Goal: Check status: Check status

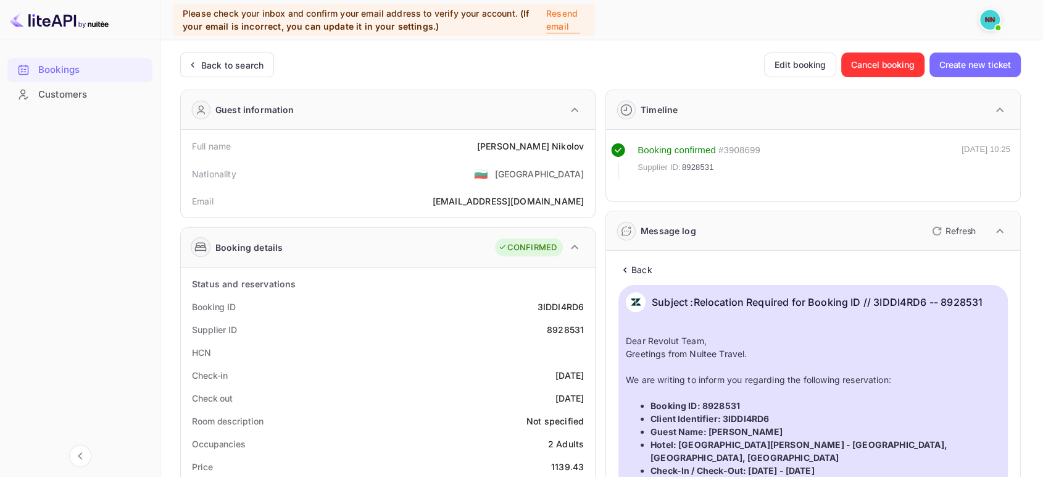
click at [907, 304] on p "Subject : Relocation Required for Booking ID // 3IDDI4RD6 -- 8928531" at bounding box center [817, 302] width 331 height 20
copy p "3IDDI4RD6"
click at [247, 65] on div "Back to search" at bounding box center [232, 65] width 62 height 13
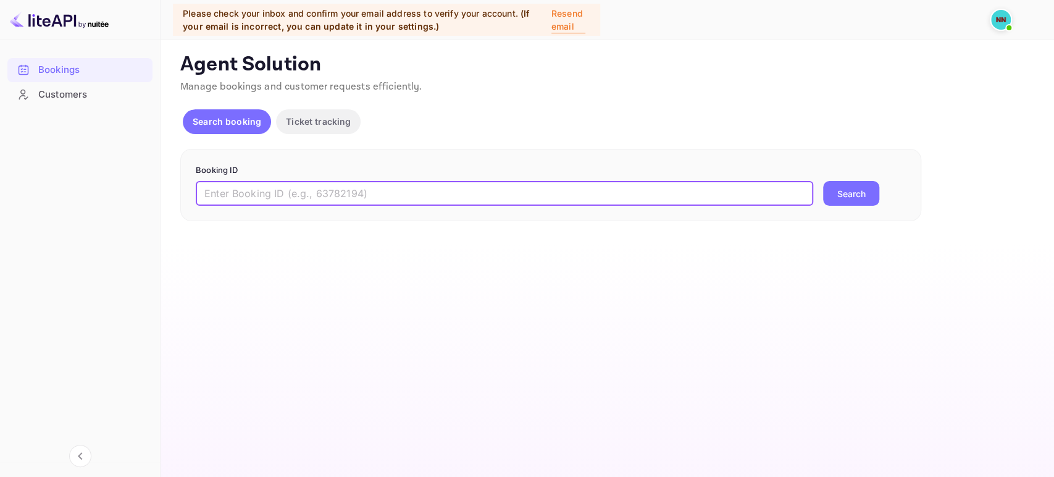
paste input "3IDDI4RD6"
type input "3IDDI4RD6"
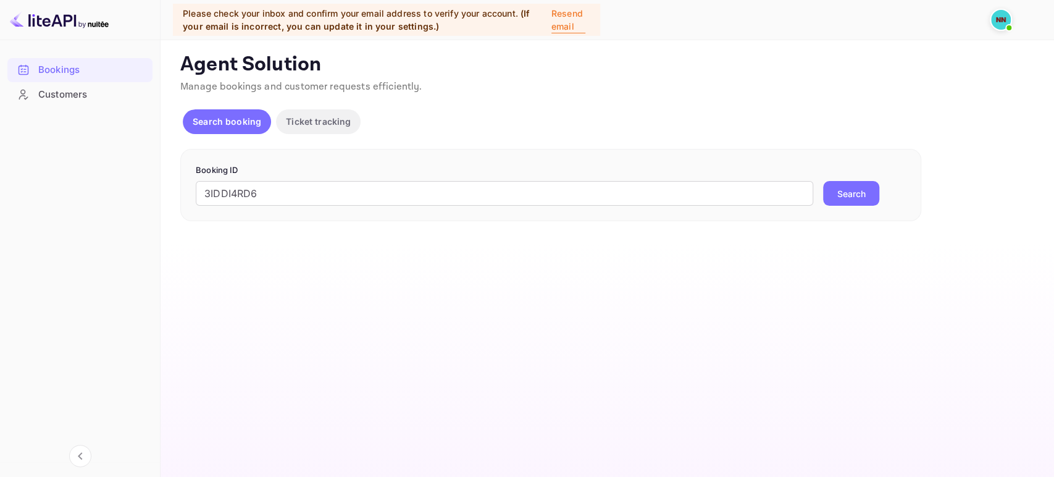
click at [866, 188] on button "Search" at bounding box center [851, 193] width 56 height 25
